Goal: Transaction & Acquisition: Purchase product/service

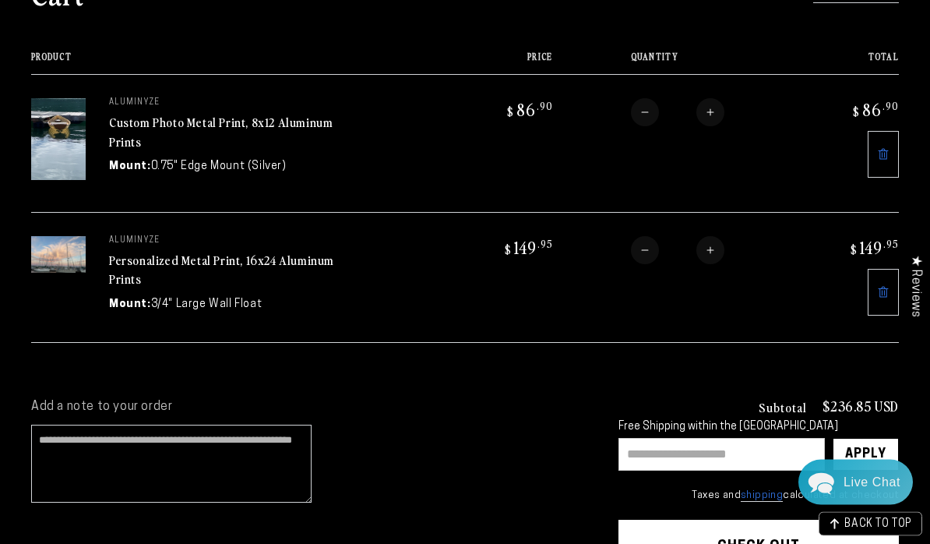
scroll to position [174, 0]
click at [64, 246] on img at bounding box center [58, 254] width 55 height 37
click at [161, 264] on link "Personalized Metal Print, 16x24 Aluminum Prints" at bounding box center [221, 269] width 225 height 37
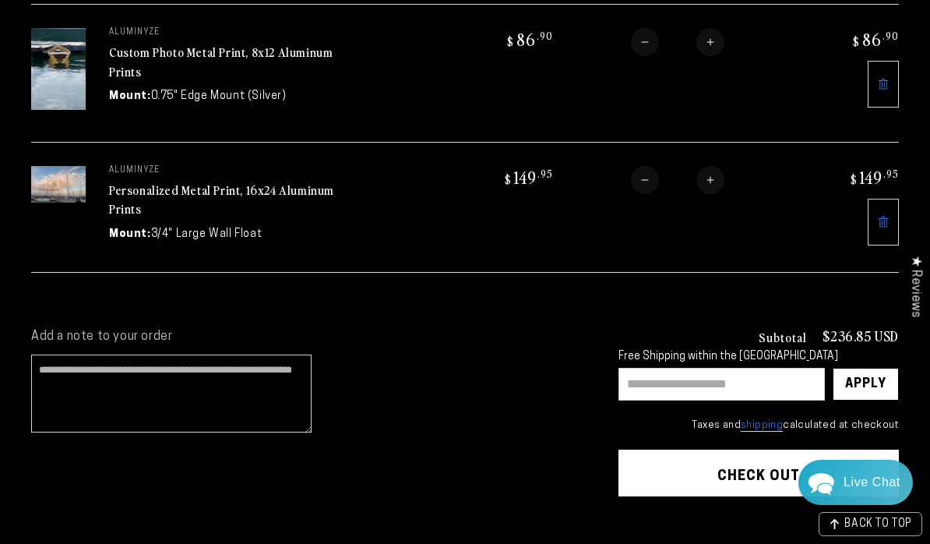
click at [884, 218] on icon at bounding box center [883, 222] width 12 height 12
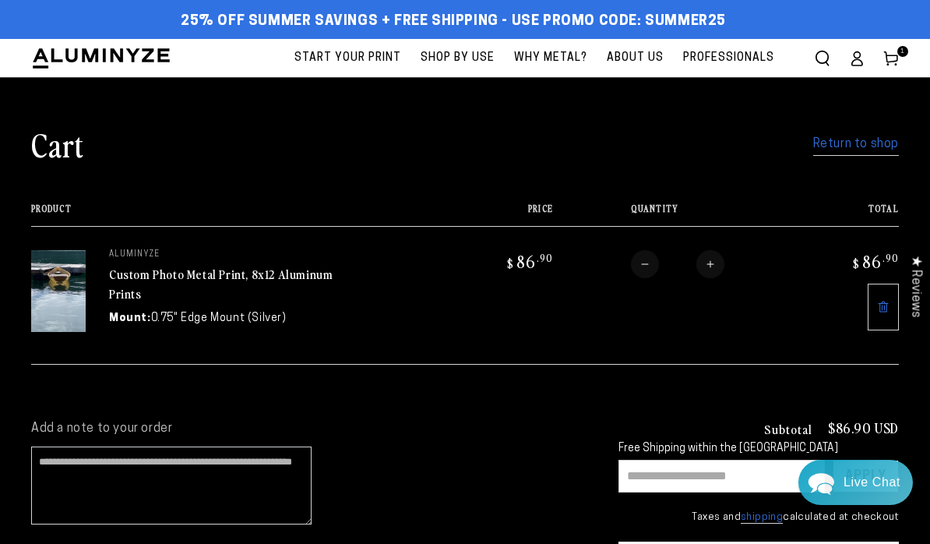
click at [849, 141] on link "Return to shop" at bounding box center [856, 144] width 86 height 23
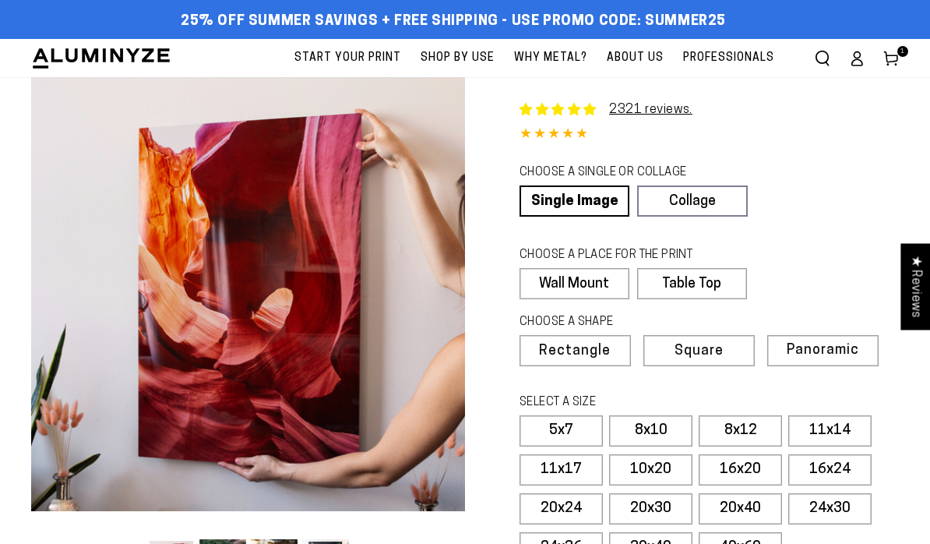
select select "**********"
click at [577, 197] on link "Single Image" at bounding box center [575, 200] width 110 height 31
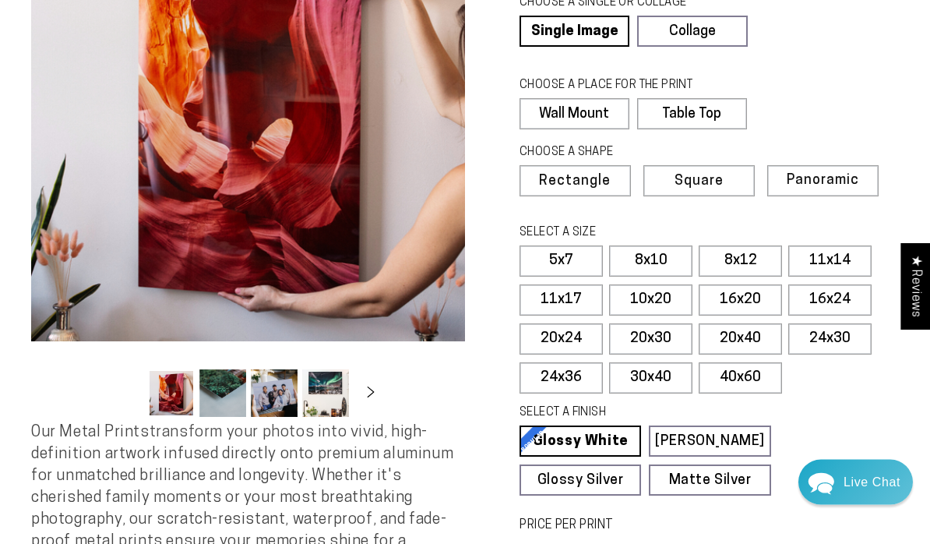
scroll to position [170, 0]
click at [562, 295] on label "11x17" at bounding box center [561, 299] width 83 height 31
click at [740, 288] on label "16x20" at bounding box center [740, 299] width 83 height 31
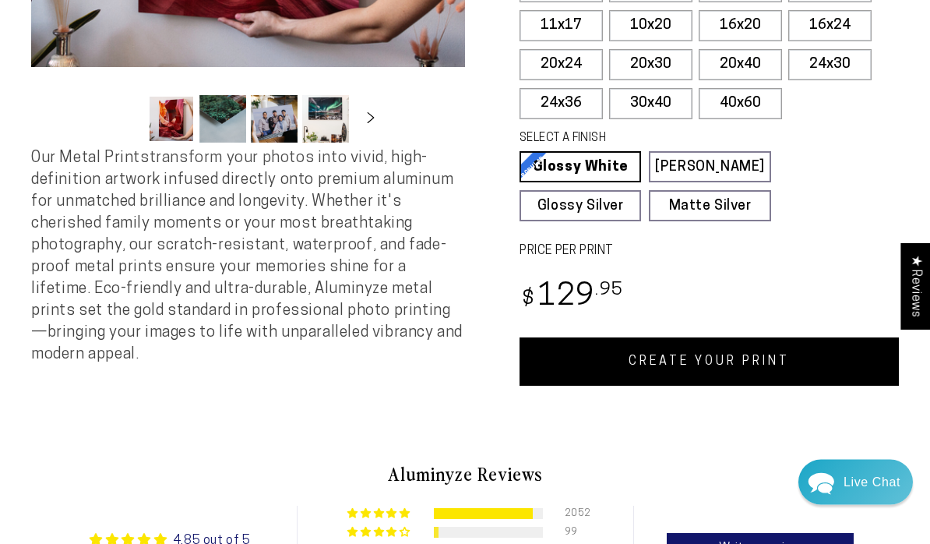
scroll to position [444, 0]
click at [773, 356] on link "CREATE YOUR PRINT" at bounding box center [709, 361] width 379 height 48
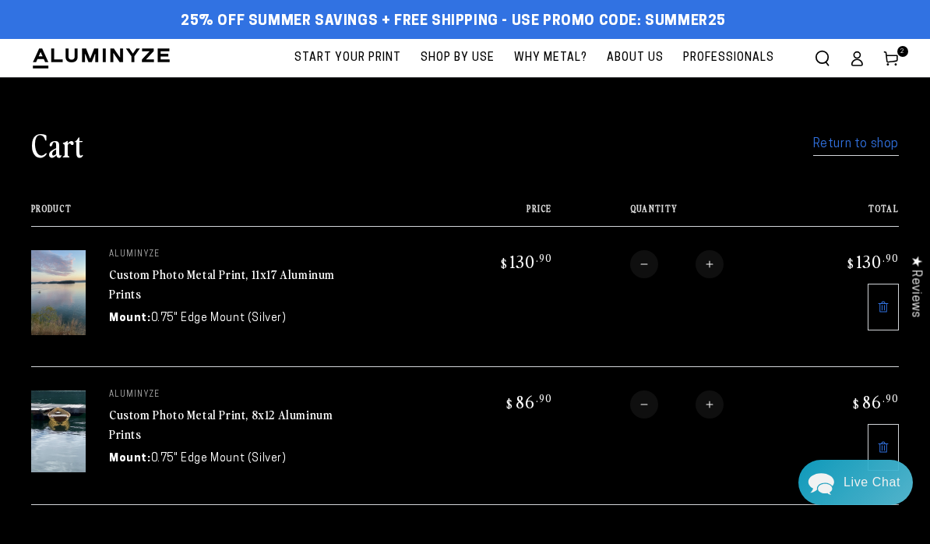
click at [853, 151] on link "Return to shop" at bounding box center [856, 144] width 86 height 23
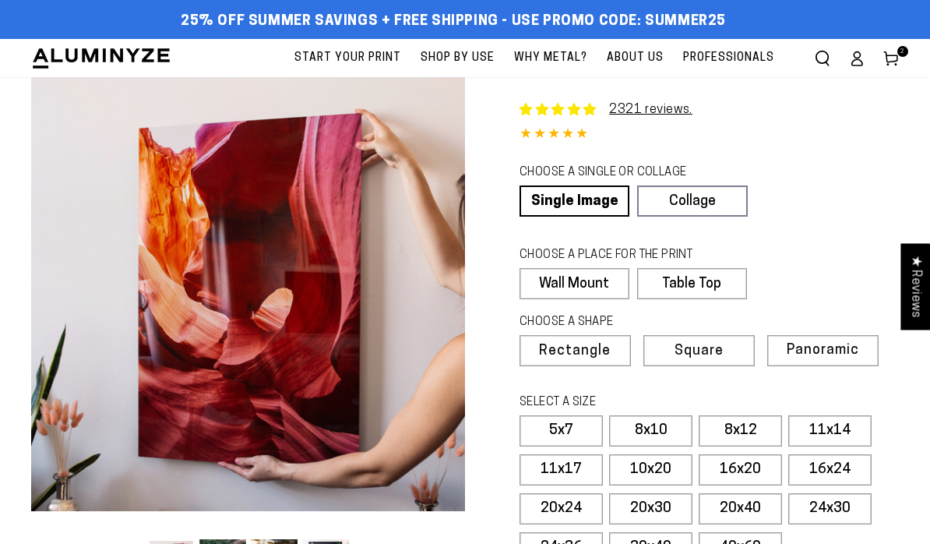
select select "**********"
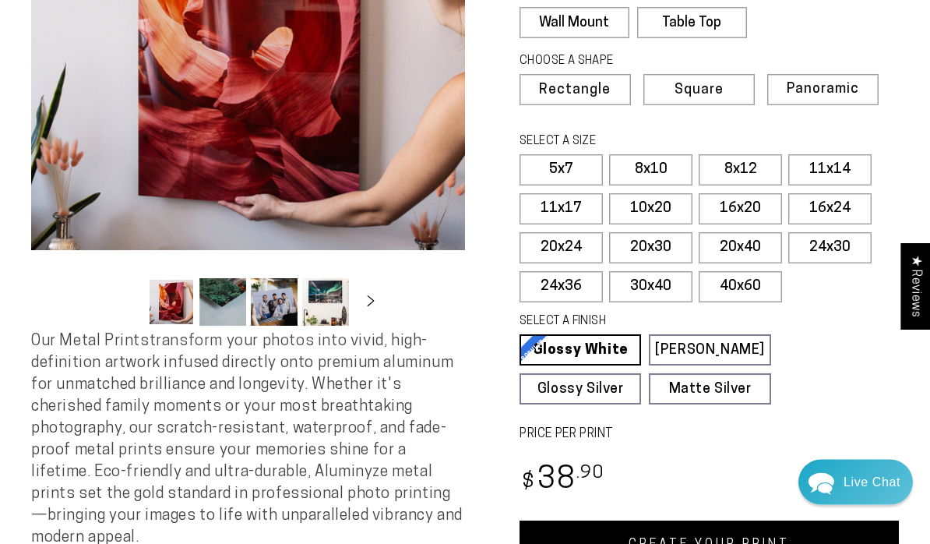
scroll to position [261, 0]
click at [654, 204] on label "10x20" at bounding box center [650, 208] width 83 height 31
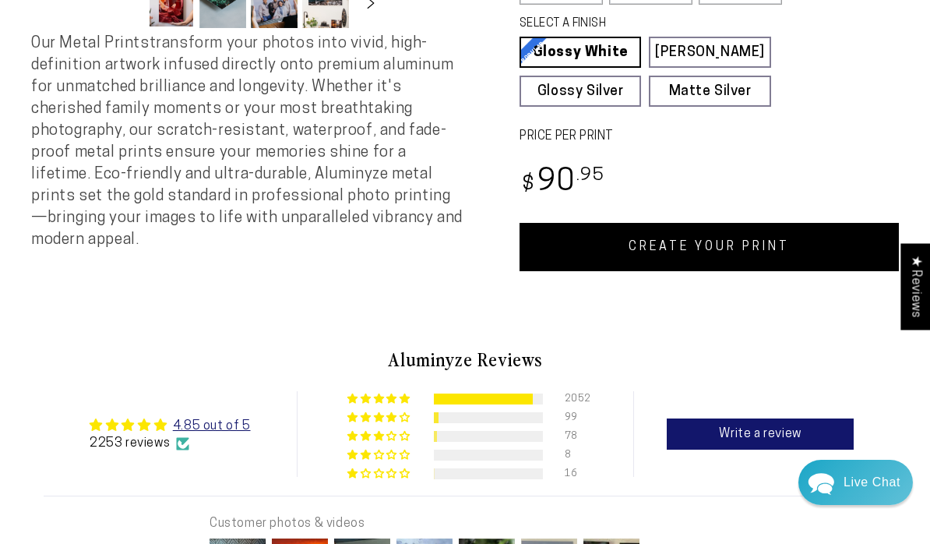
scroll to position [568, 0]
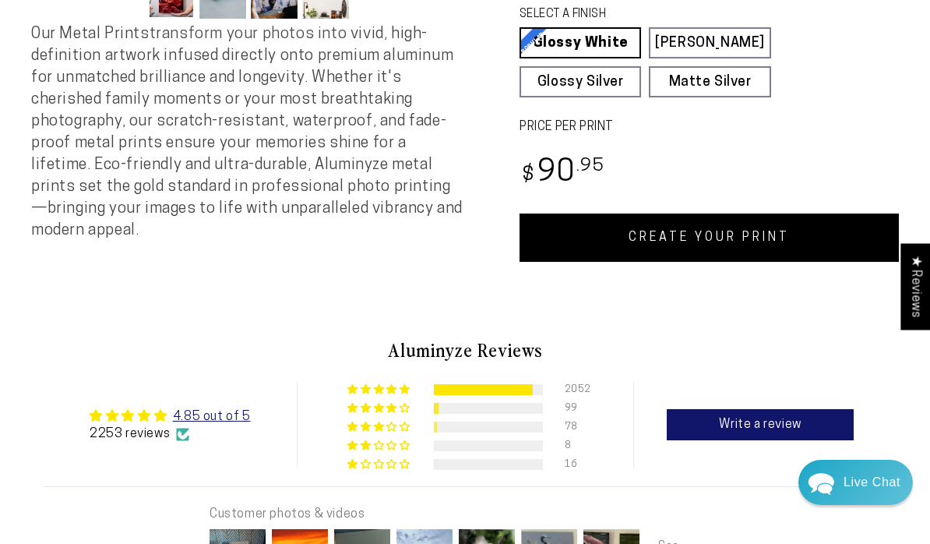
click at [728, 222] on link "CREATE YOUR PRINT" at bounding box center [709, 237] width 379 height 48
